Goal: Information Seeking & Learning: Learn about a topic

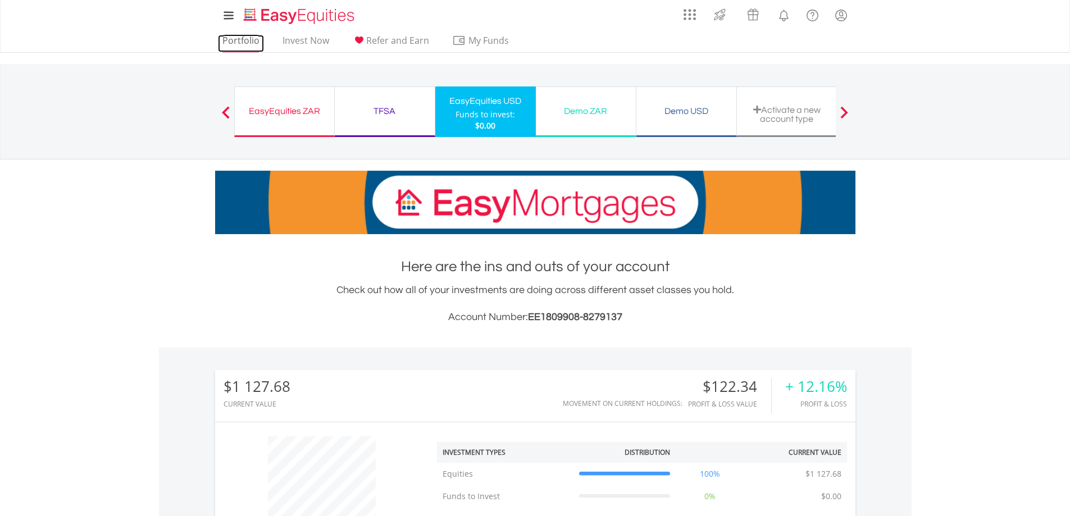
click at [243, 46] on link "Portfolio" at bounding box center [241, 43] width 46 height 17
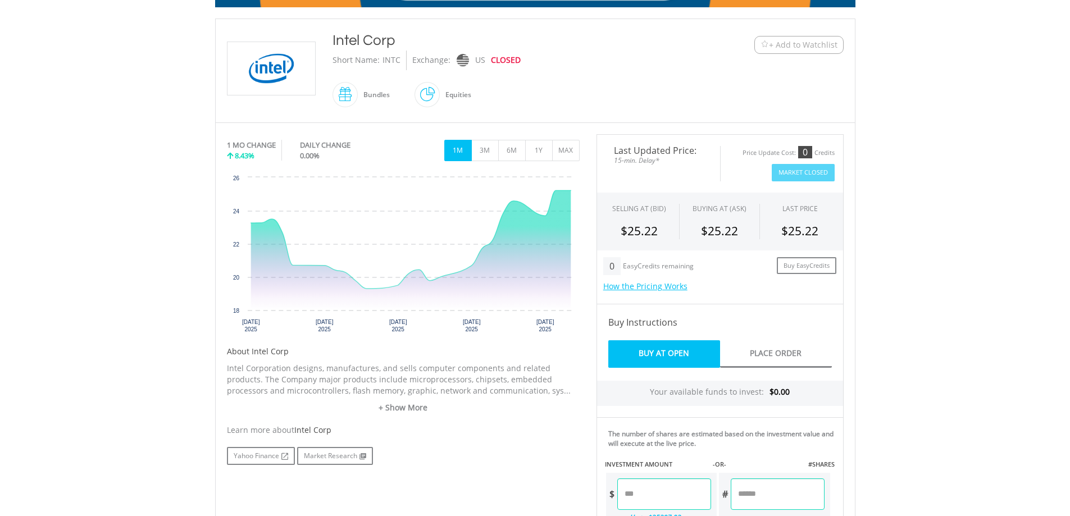
scroll to position [227, 0]
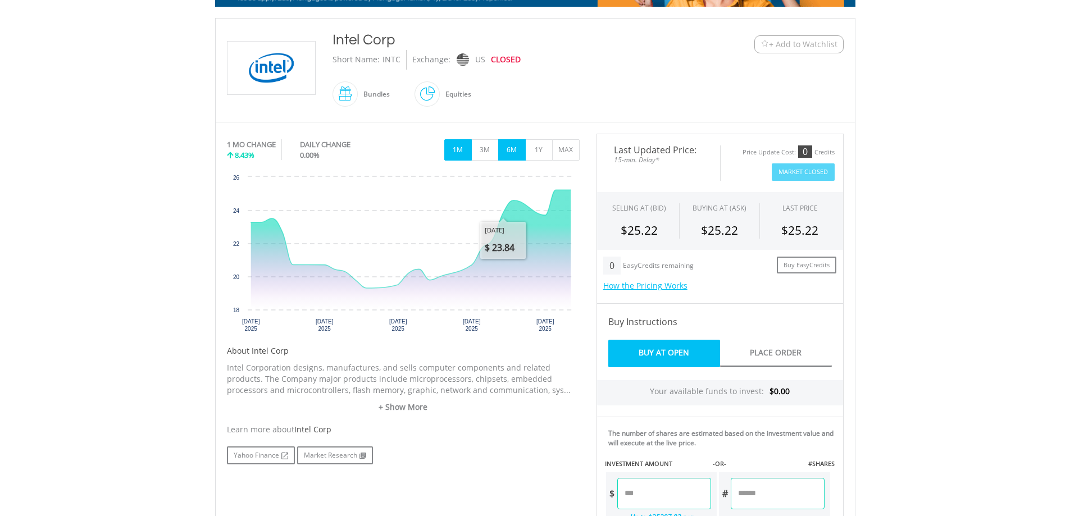
click at [515, 148] on button "6M" at bounding box center [512, 149] width 28 height 21
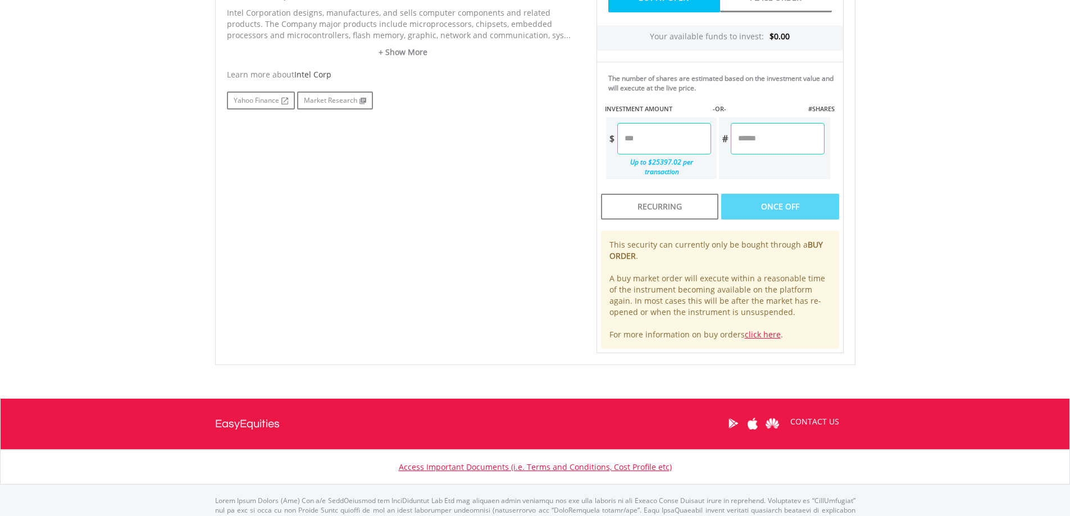
scroll to position [583, 0]
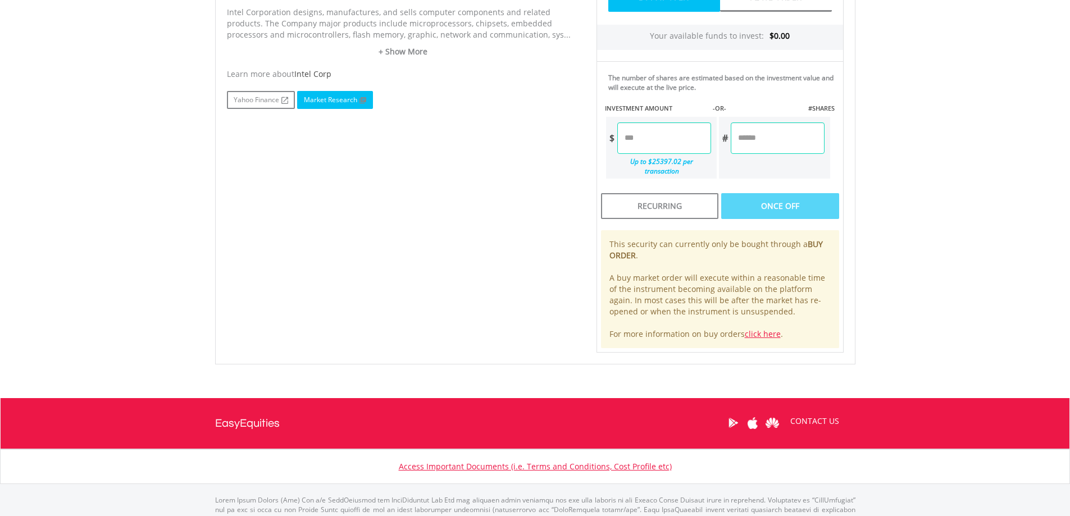
click at [336, 105] on link "Market Research" at bounding box center [335, 100] width 76 height 18
click at [238, 103] on link "Yahoo Finance" at bounding box center [261, 100] width 68 height 18
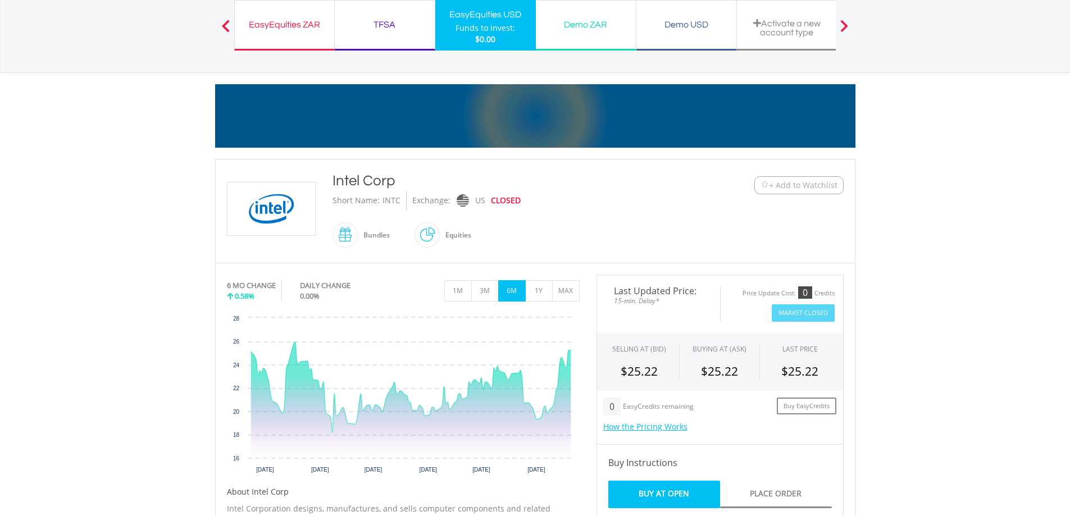
scroll to position [0, 0]
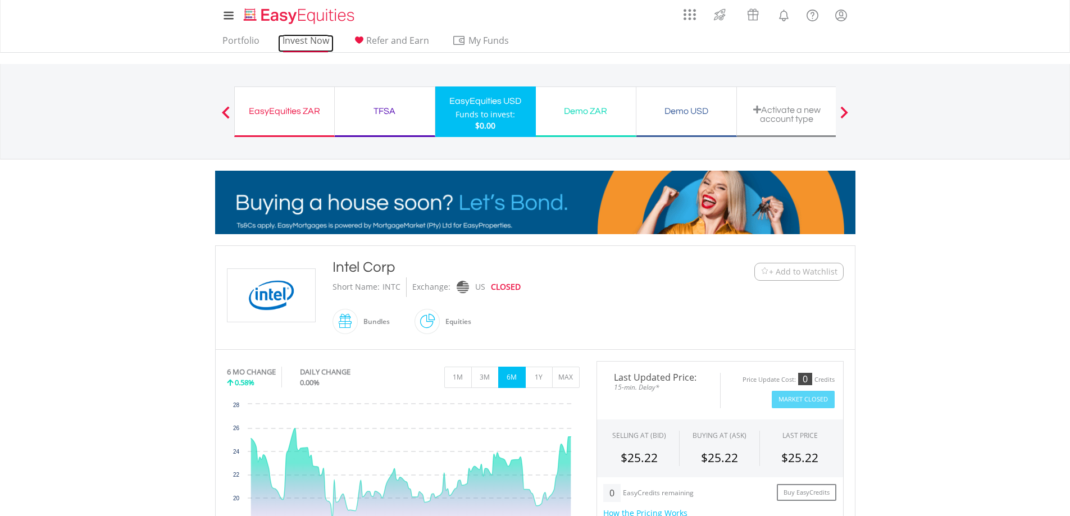
click at [298, 42] on link "Invest Now" at bounding box center [306, 43] width 56 height 17
